Goal: Information Seeking & Learning: Learn about a topic

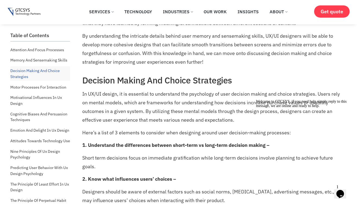
scroll to position [460, 0]
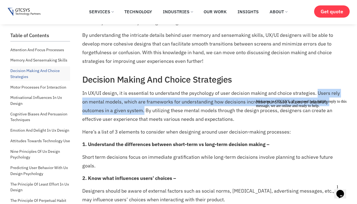
drag, startPoint x: 317, startPoint y: 93, endPoint x: 144, endPoint y: 111, distance: 174.1
click at [144, 111] on p "In UX/UI design, it is essential to understand the psychology of user decision …" at bounding box center [213, 106] width 263 height 35
copy p "Users rely on mental models, which are frameworks for understanding how decisio…"
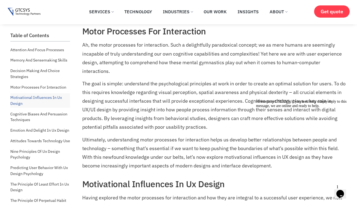
scroll to position [738, 0]
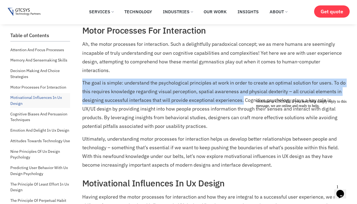
drag, startPoint x: 81, startPoint y: 82, endPoint x: 242, endPoint y: 104, distance: 162.6
copy p "The goal is simple: understand the psychological principles at work in order to…"
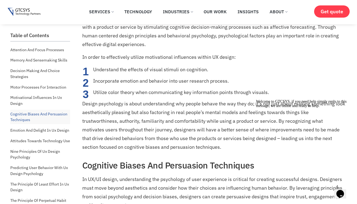
scroll to position [926, 0]
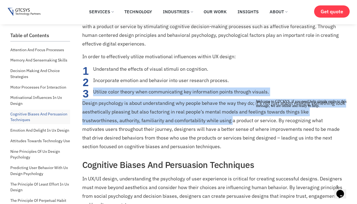
drag, startPoint x: 85, startPoint y: 103, endPoint x: 232, endPoint y: 121, distance: 148.7
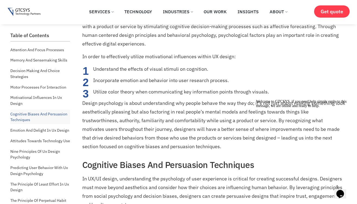
click at [235, 121] on p "Design psychology is about understanding why people behave the way they do; it’…" at bounding box center [213, 125] width 263 height 52
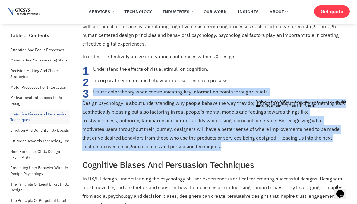
drag, startPoint x: 83, startPoint y: 103, endPoint x: 204, endPoint y: 148, distance: 129.0
click at [204, 148] on p "Design psychology is about understanding why people behave the way they do; it’…" at bounding box center [213, 125] width 263 height 52
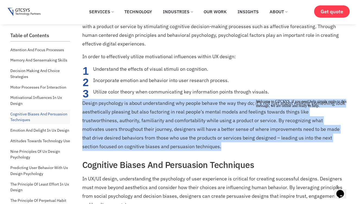
drag, startPoint x: 208, startPoint y: 148, endPoint x: 78, endPoint y: 106, distance: 136.5
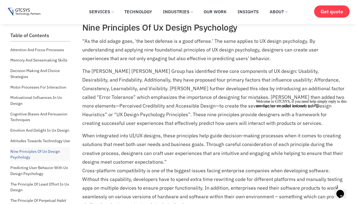
scroll to position [1640, 0]
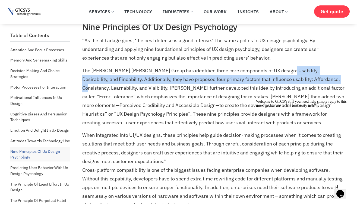
drag, startPoint x: 281, startPoint y: 70, endPoint x: 313, endPoint y: 80, distance: 33.6
click at [313, 80] on p "The [PERSON_NAME] [PERSON_NAME] Group has identified three core components of U…" at bounding box center [213, 96] width 263 height 61
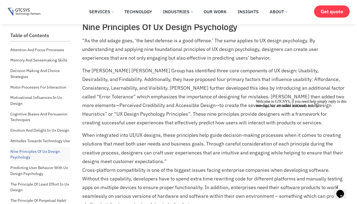
click at [279, 86] on p "The [PERSON_NAME] [PERSON_NAME] Group has identified three core components of U…" at bounding box center [213, 96] width 263 height 61
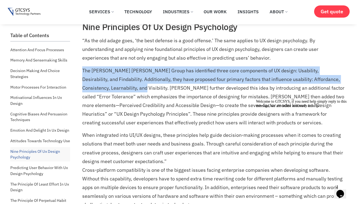
drag, startPoint x: 81, startPoint y: 70, endPoint x: 104, endPoint y: 90, distance: 30.7
click at [104, 90] on div "The world of user experience (UX) and user interface (UI) design is far more th…" at bounding box center [213, 156] width 271 height 3441
copy p "The [PERSON_NAME] [PERSON_NAME] Group has identified three core components of U…"
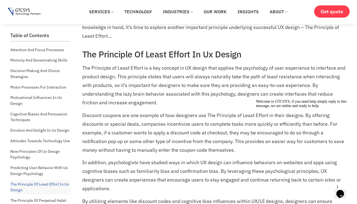
scroll to position [2110, 0]
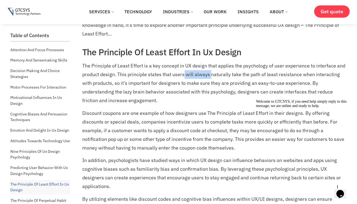
drag, startPoint x: 185, startPoint y: 75, endPoint x: 210, endPoint y: 76, distance: 25.2
click at [210, 76] on p "The Principle of Least Effort is a key concept in UX design that applies the ps…" at bounding box center [213, 83] width 263 height 43
click at [197, 80] on p "The Principle of Least Effort is a key concept in UX design that applies the ps…" at bounding box center [213, 83] width 263 height 43
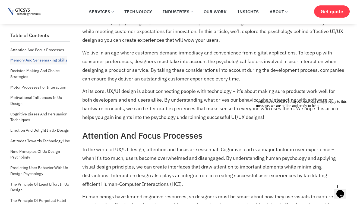
scroll to position [0, 0]
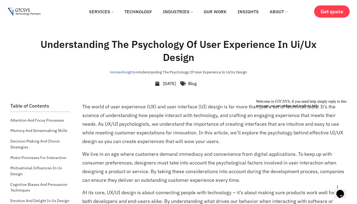
click at [31, 15] on img at bounding box center [24, 12] width 33 height 8
